Goal: Information Seeking & Learning: Learn about a topic

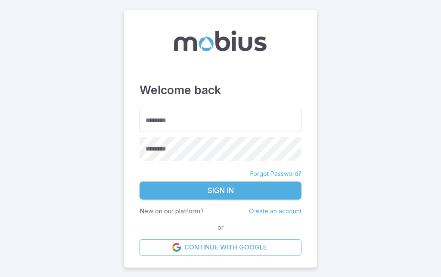
type input "*******"
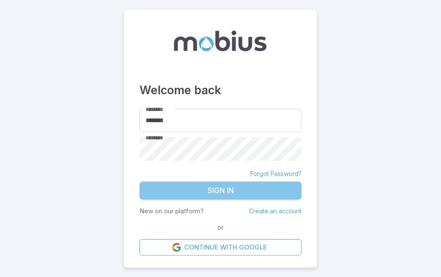
click at [281, 200] on button "Sign In" at bounding box center [221, 191] width 162 height 18
click at [240, 212] on form "******** ******* ******** ******** Forgot Password? Sign In New on our platform…" at bounding box center [221, 182] width 162 height 147
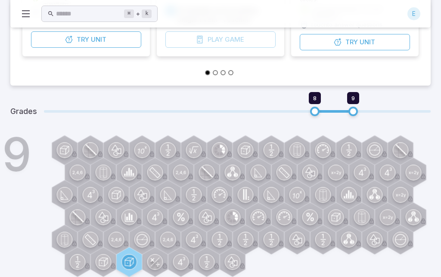
scroll to position [224, 0]
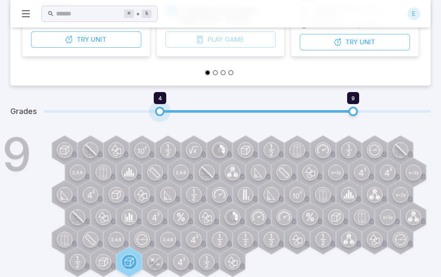
type input "*"
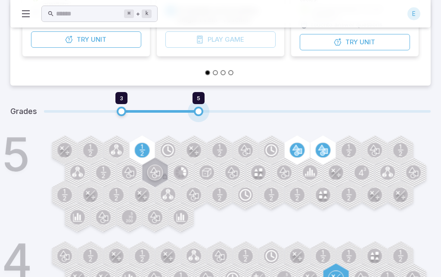
type input "*"
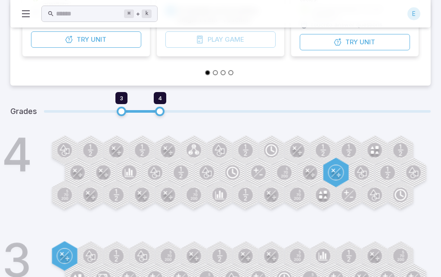
click at [341, 171] on circle at bounding box center [336, 172] width 15 height 15
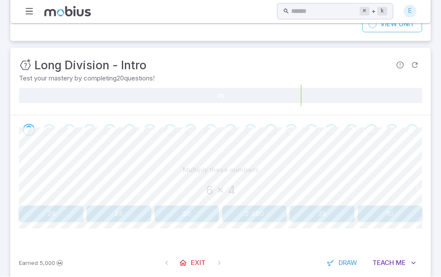
scroll to position [91, 0]
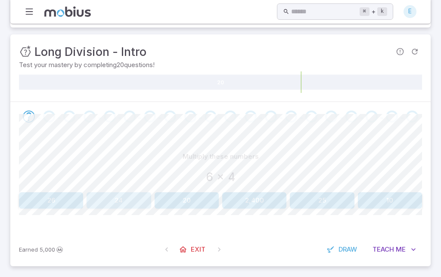
click at [108, 198] on button "24" at bounding box center [119, 201] width 64 height 16
click at [333, 195] on button "36" at bounding box center [322, 201] width 64 height 16
click at [340, 198] on button "72" at bounding box center [322, 201] width 64 height 16
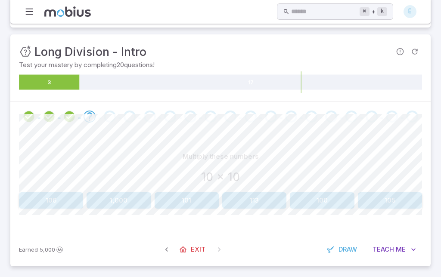
click at [332, 194] on button "100" at bounding box center [322, 201] width 64 height 16
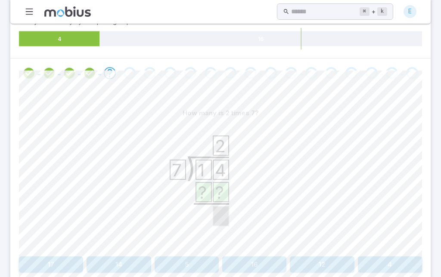
scroll to position [134, 0]
click at [101, 262] on button "14" at bounding box center [119, 265] width 64 height 16
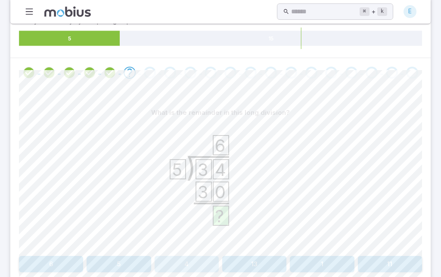
click at [212, 259] on button "4" at bounding box center [187, 264] width 64 height 16
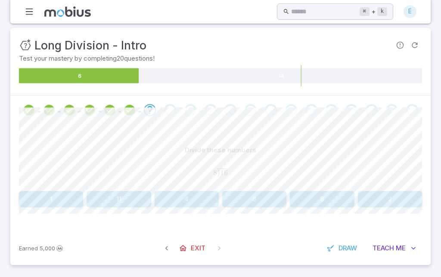
scroll to position [62, 0]
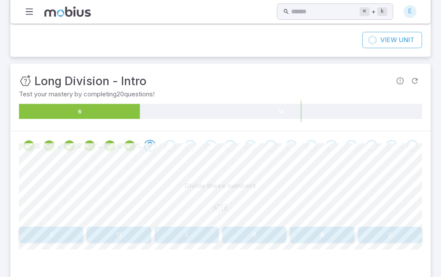
click at [404, 229] on button "2" at bounding box center [390, 235] width 64 height 16
click at [400, 233] on button "2 remainder 1" at bounding box center [390, 235] width 64 height 16
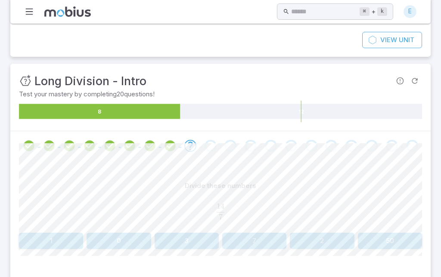
click at [335, 241] on button "2" at bounding box center [322, 241] width 64 height 16
click at [65, 243] on button "21" at bounding box center [51, 241] width 64 height 16
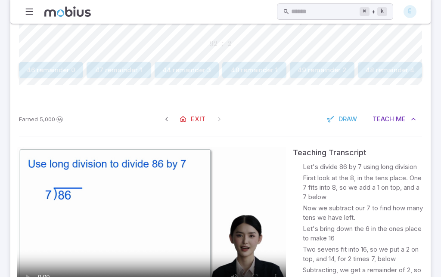
scroll to position [276, 0]
